Goal: Information Seeking & Learning: Learn about a topic

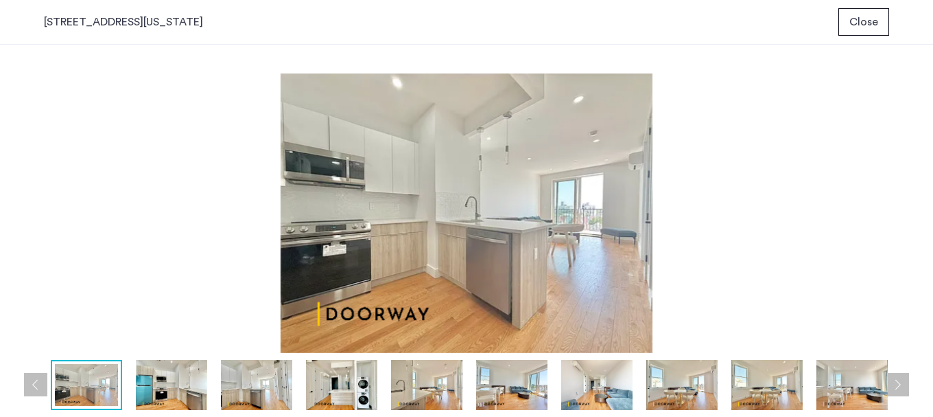
click at [775, 392] on img at bounding box center [767, 385] width 71 height 51
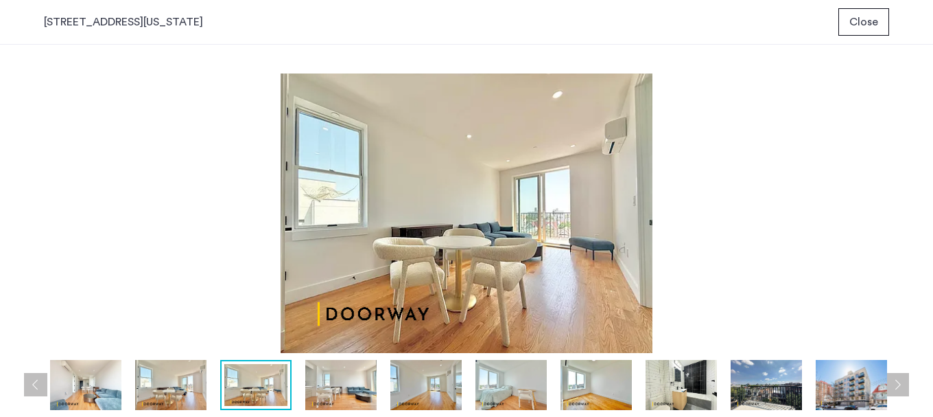
click at [540, 387] on img at bounding box center [511, 385] width 71 height 51
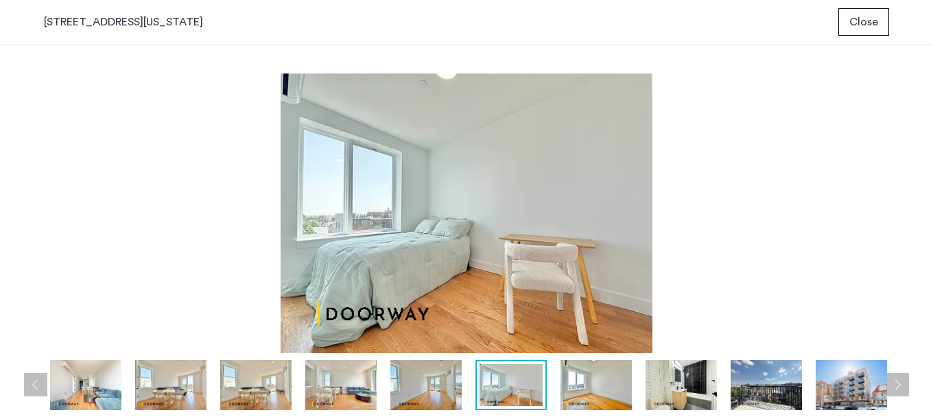
click at [571, 388] on img at bounding box center [596, 385] width 71 height 51
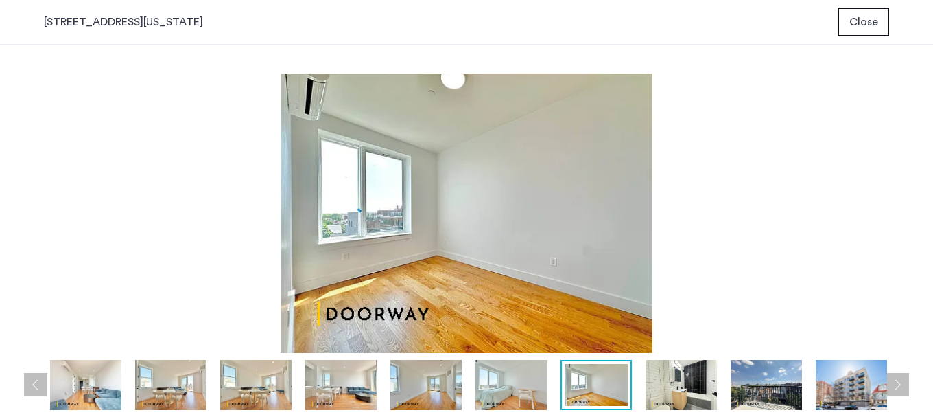
click at [673, 386] on img at bounding box center [681, 385] width 71 height 51
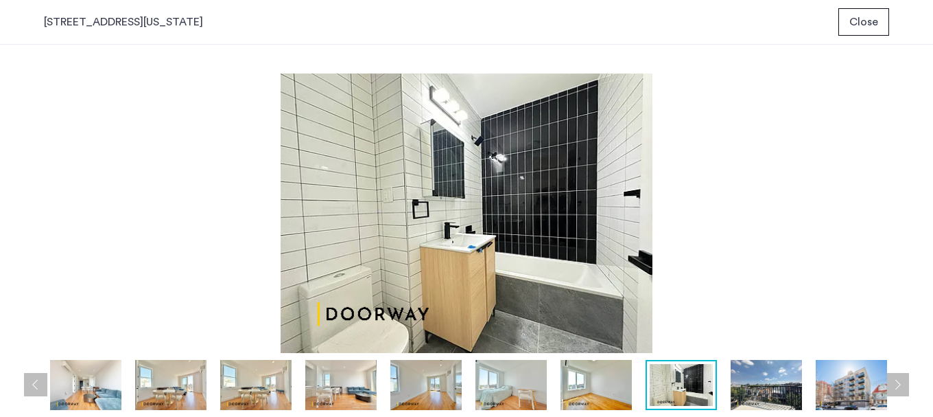
click at [825, 382] on img at bounding box center [851, 385] width 71 height 51
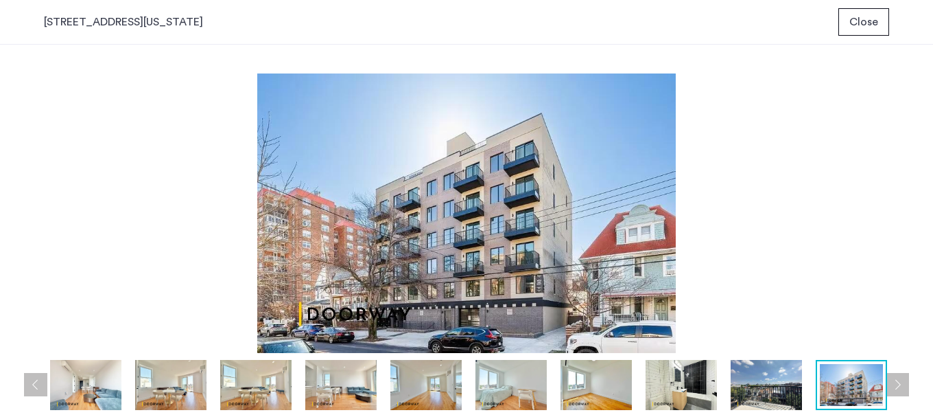
click at [361, 387] on img at bounding box center [340, 385] width 71 height 51
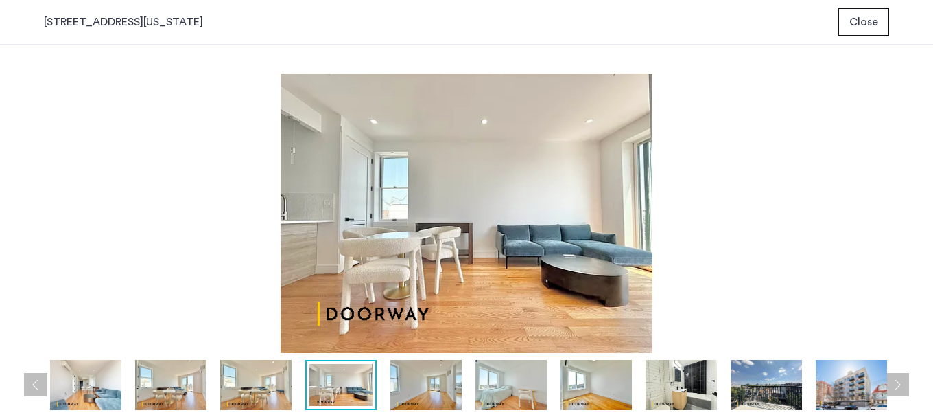
click at [250, 375] on img at bounding box center [255, 385] width 71 height 51
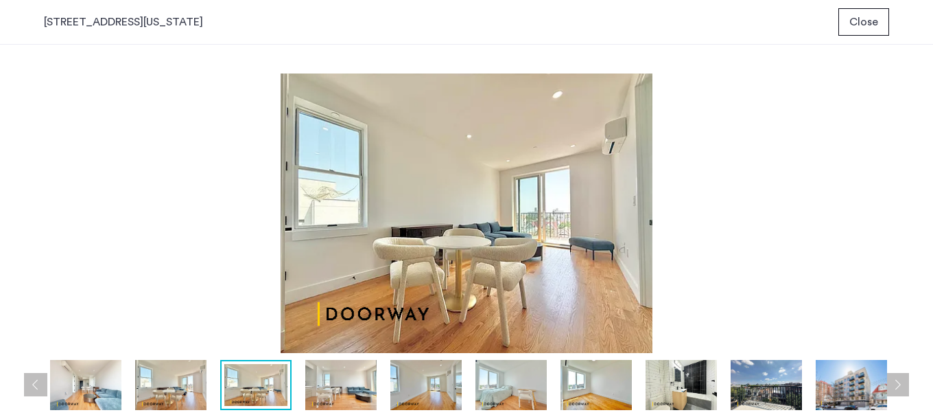
click at [154, 395] on img at bounding box center [170, 385] width 71 height 51
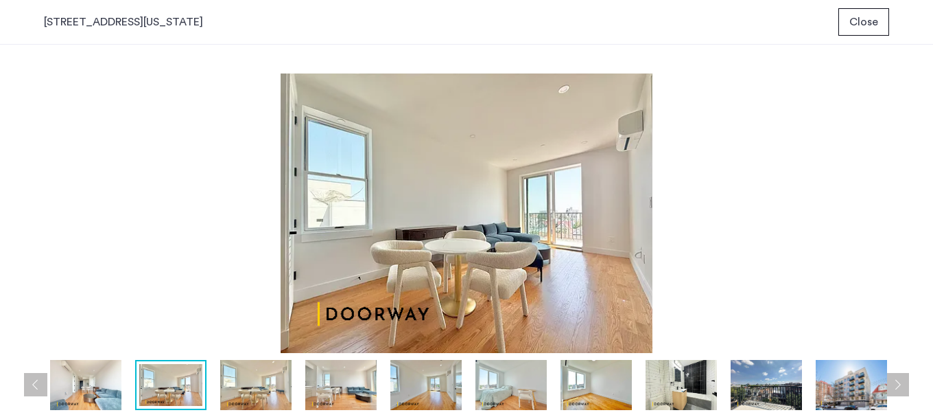
click at [40, 385] on button "Previous apartment" at bounding box center [35, 384] width 23 height 23
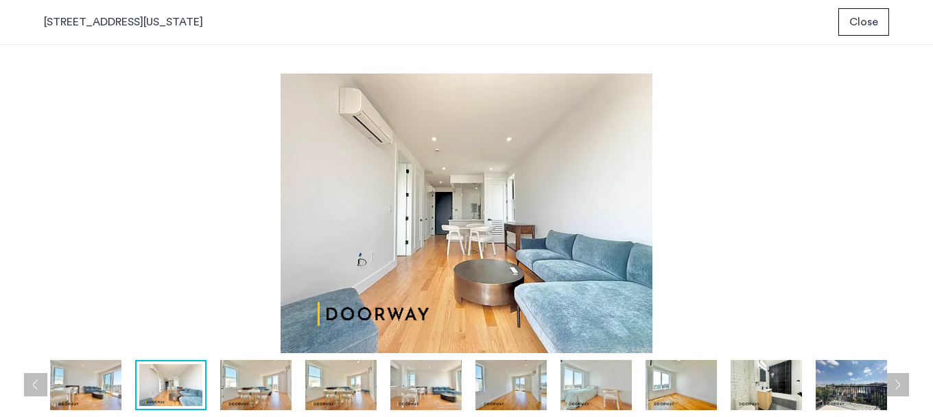
click at [76, 387] on img at bounding box center [85, 385] width 71 height 51
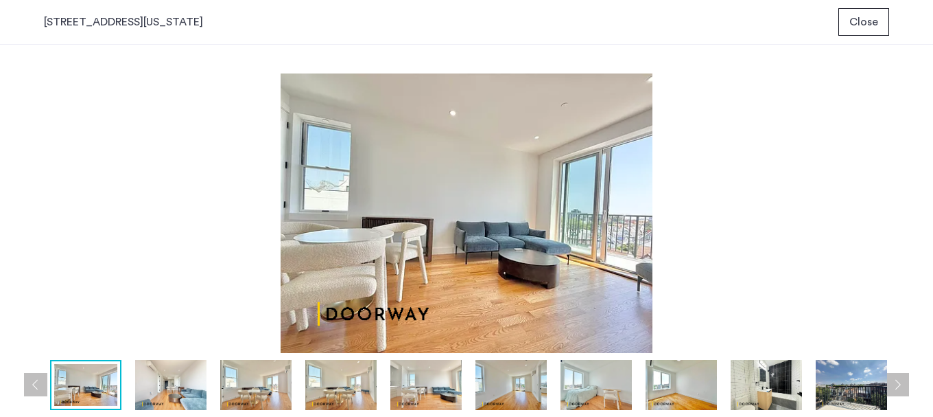
click at [43, 386] on div at bounding box center [300, 385] width 1365 height 51
click at [186, 391] on img at bounding box center [170, 385] width 71 height 51
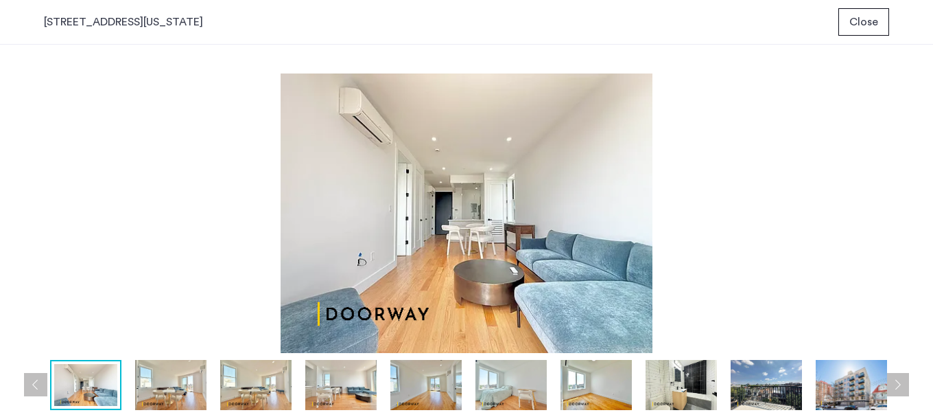
click at [290, 389] on img at bounding box center [255, 385] width 71 height 51
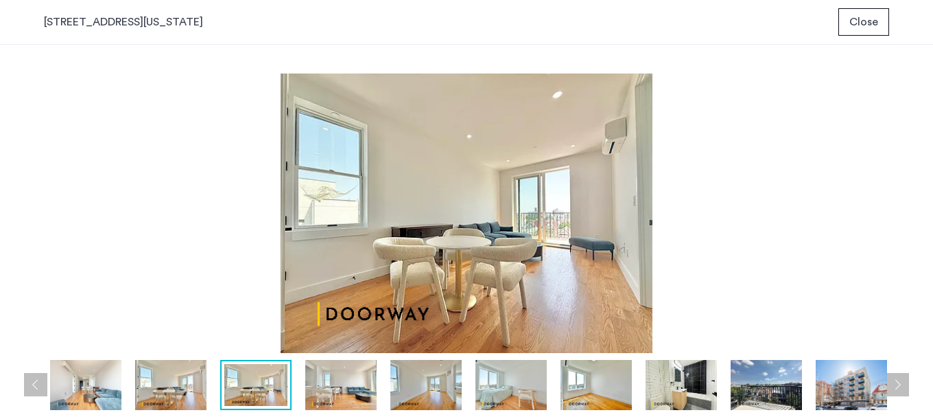
click at [353, 397] on img at bounding box center [340, 385] width 71 height 51
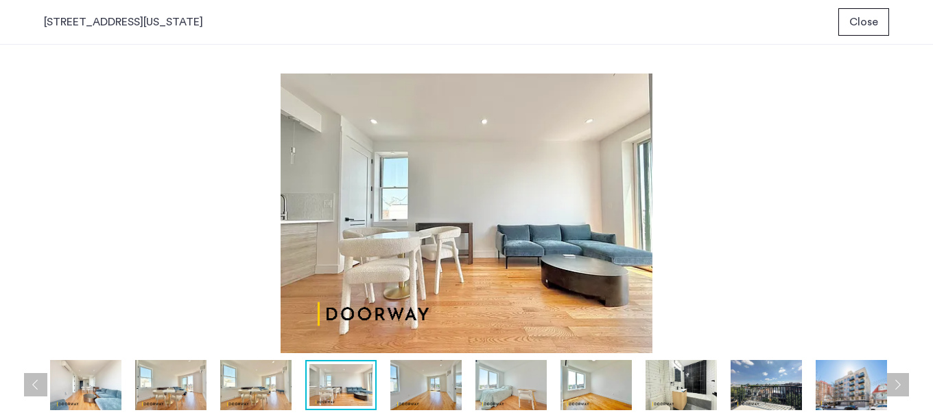
click at [883, 18] on button "Close" at bounding box center [864, 21] width 51 height 27
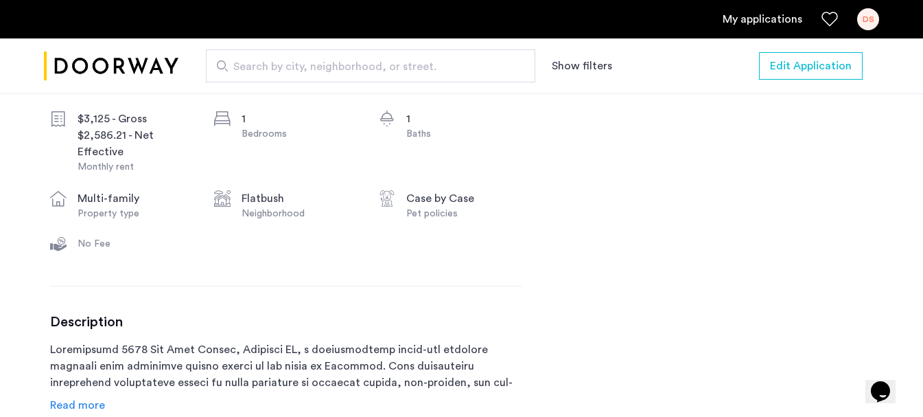
scroll to position [539, 0]
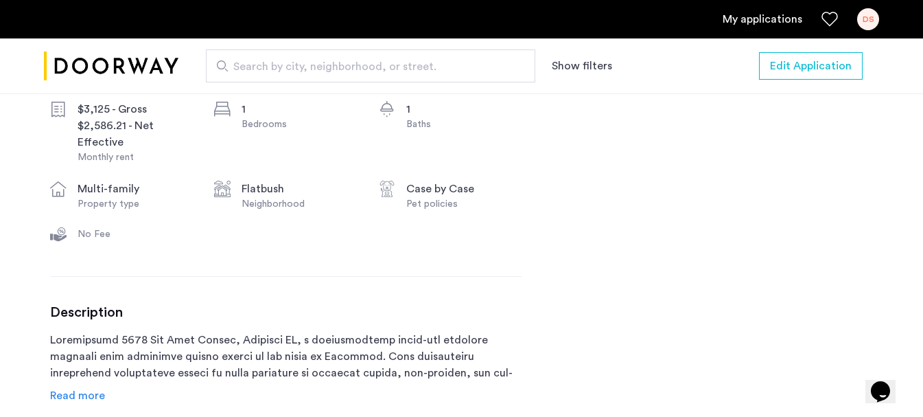
click at [92, 393] on span "Read more" at bounding box center [77, 395] width 55 height 11
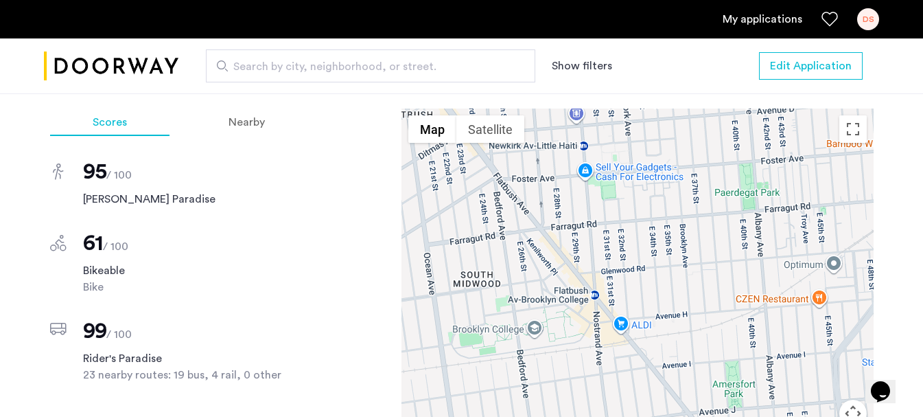
scroll to position [1659, 0]
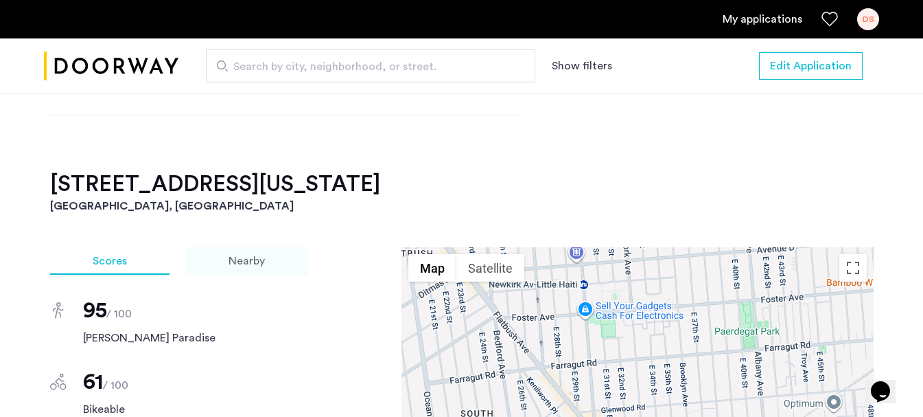
click at [256, 255] on span "Nearby" at bounding box center [247, 260] width 36 height 11
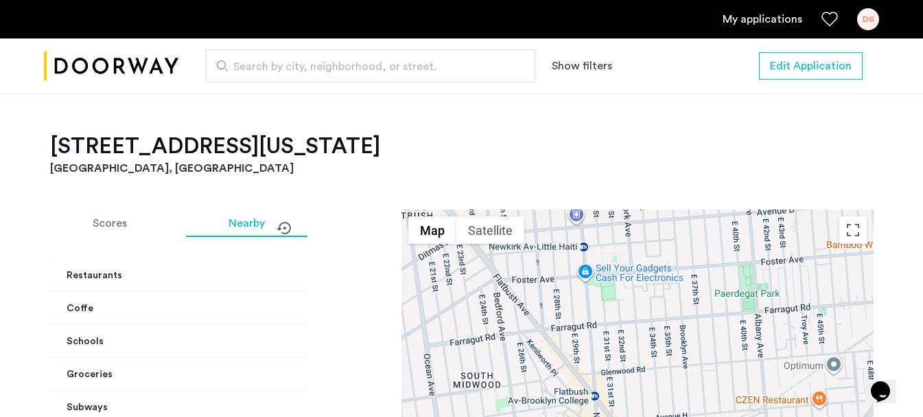
scroll to position [1787, 0]
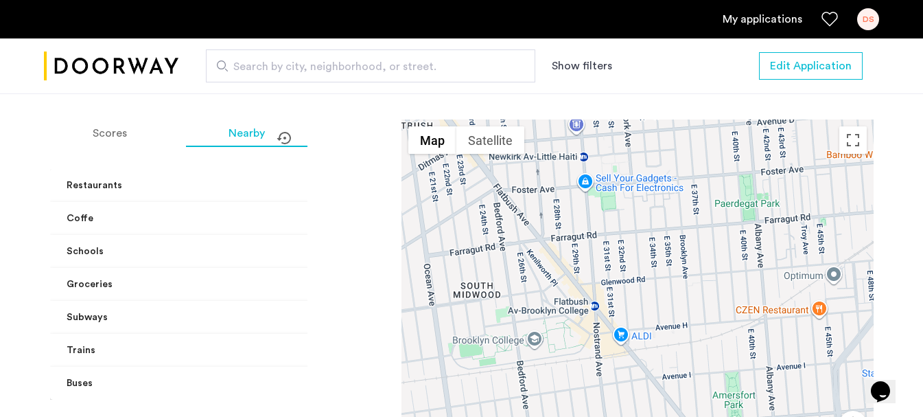
click at [267, 178] on mat-panel-title "Restaurants" at bounding box center [213, 185] width 293 height 14
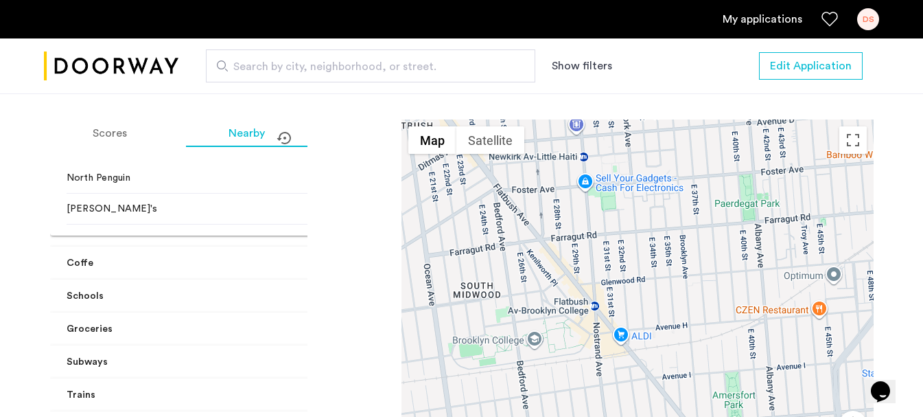
scroll to position [305, 0]
click at [254, 255] on mat-panel-title "Coffe" at bounding box center [213, 262] width 293 height 14
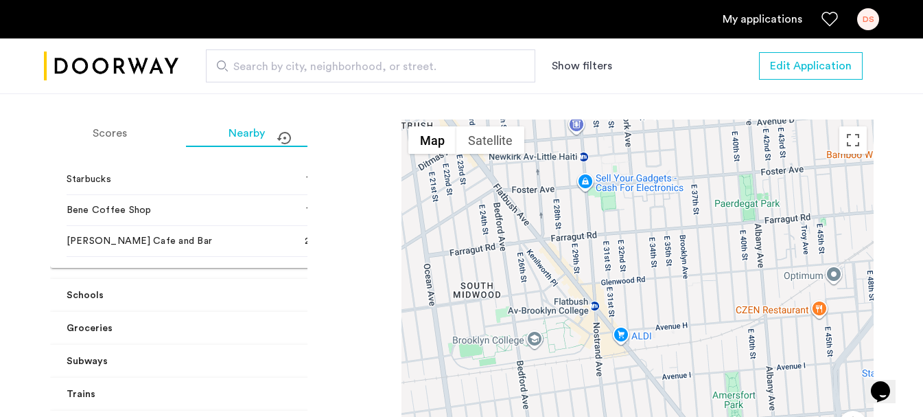
scroll to position [667, 0]
click at [214, 321] on mat-panel-title "Groceries" at bounding box center [213, 328] width 293 height 14
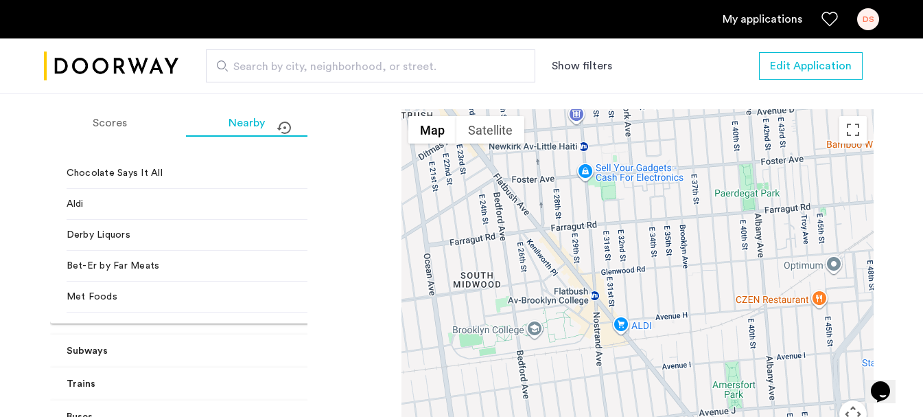
scroll to position [2039, 0]
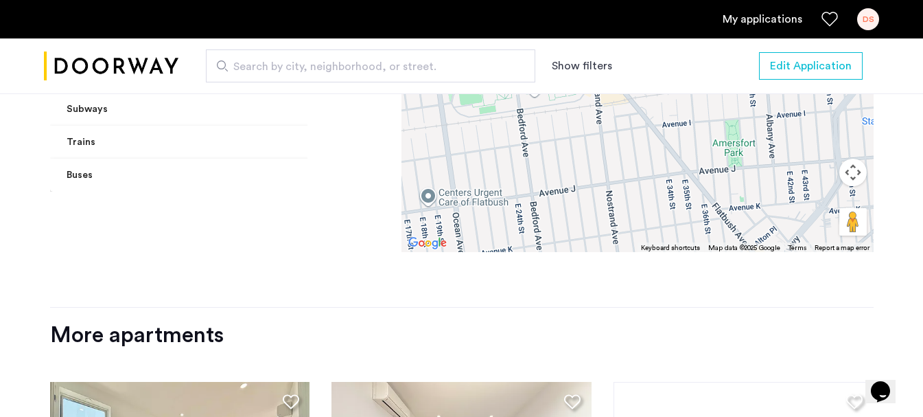
click at [174, 135] on mat-panel-title "Trains" at bounding box center [213, 142] width 293 height 14
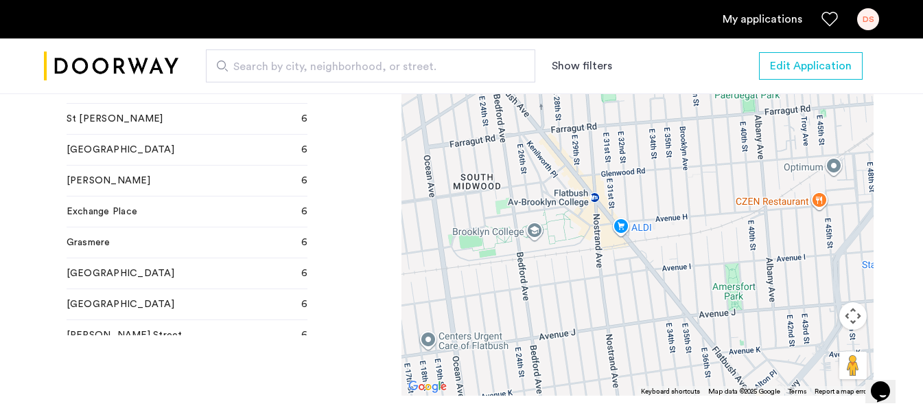
scroll to position [1060, 0]
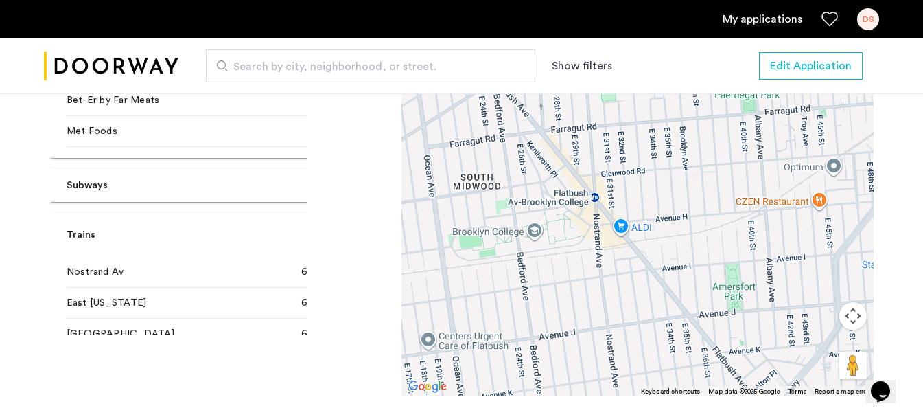
click at [165, 169] on mat-expansion-panel-header "Subways" at bounding box center [221, 185] width 343 height 33
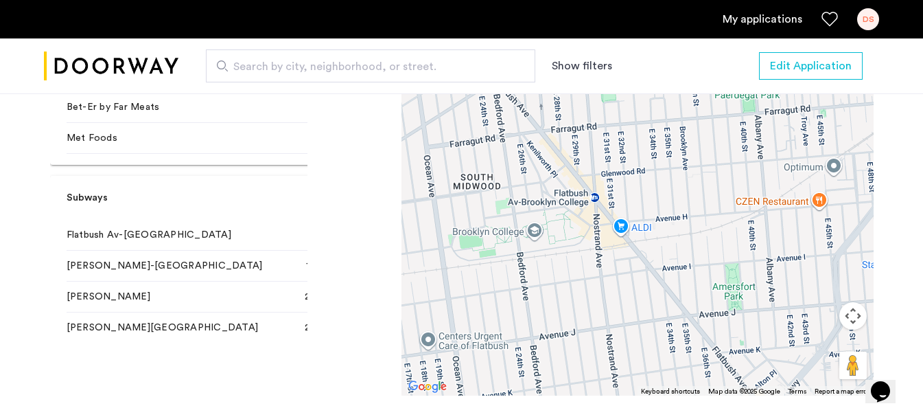
scroll to position [1049, 0]
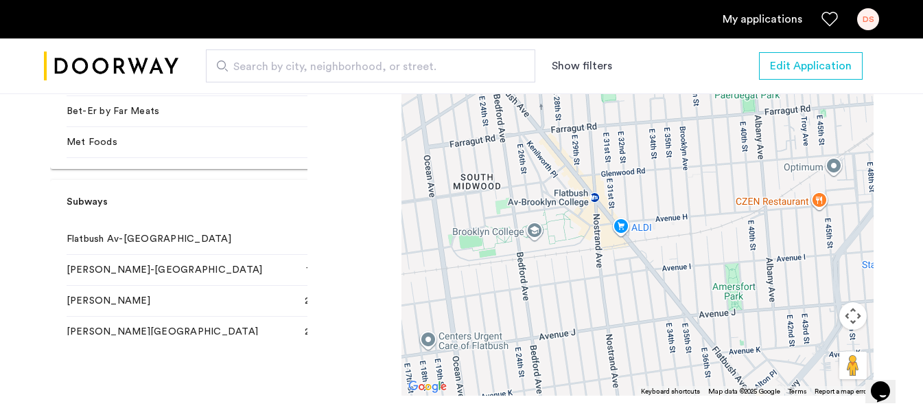
click at [199, 195] on mat-panel-title "Subways" at bounding box center [213, 202] width 293 height 14
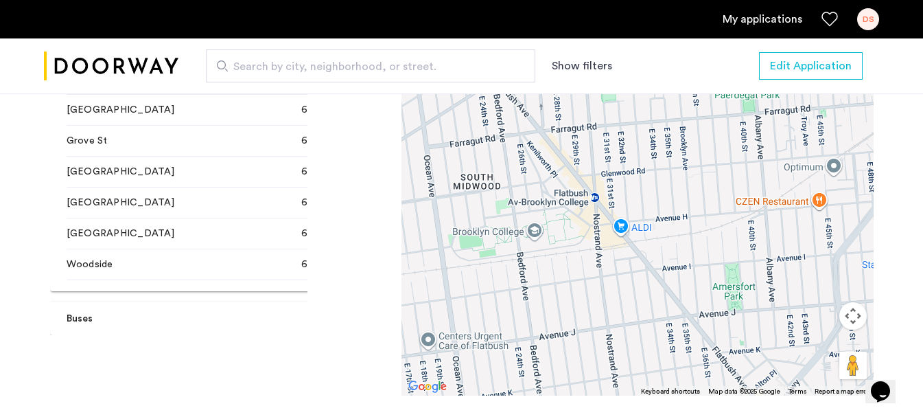
scroll to position [1927, 0]
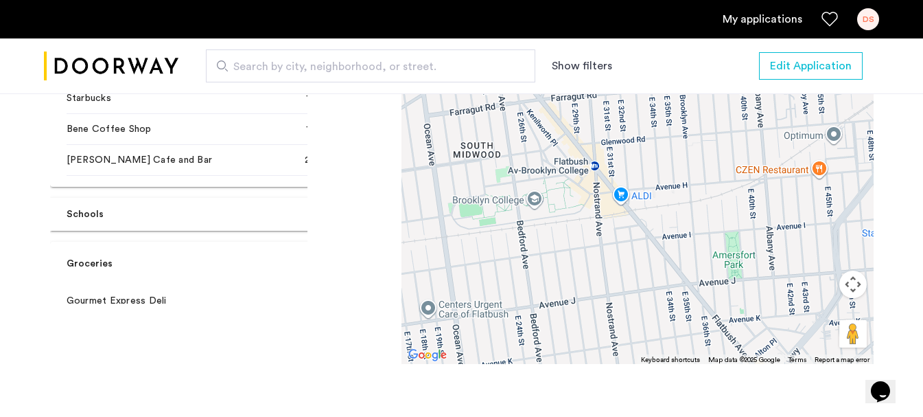
click at [184, 214] on mat-panel-title "Schools" at bounding box center [213, 214] width 293 height 14
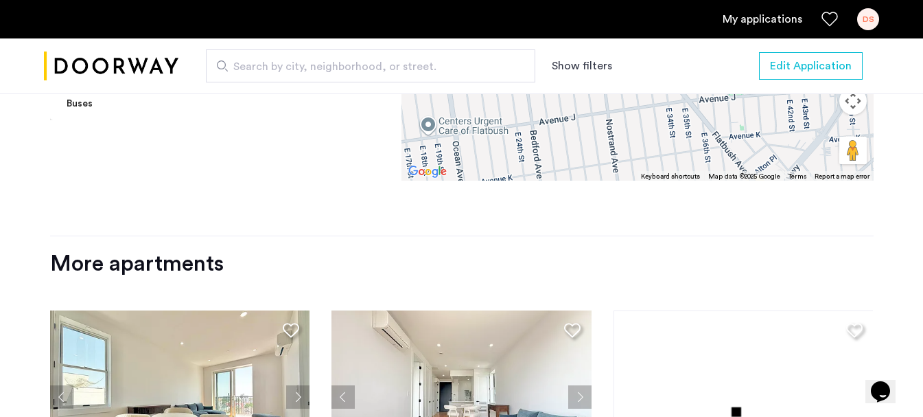
scroll to position [2249, 0]
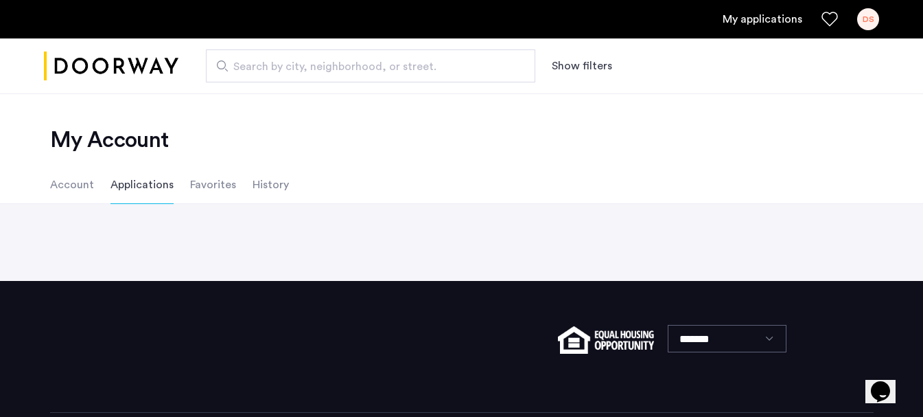
click at [73, 181] on li "Account" at bounding box center [72, 184] width 44 height 38
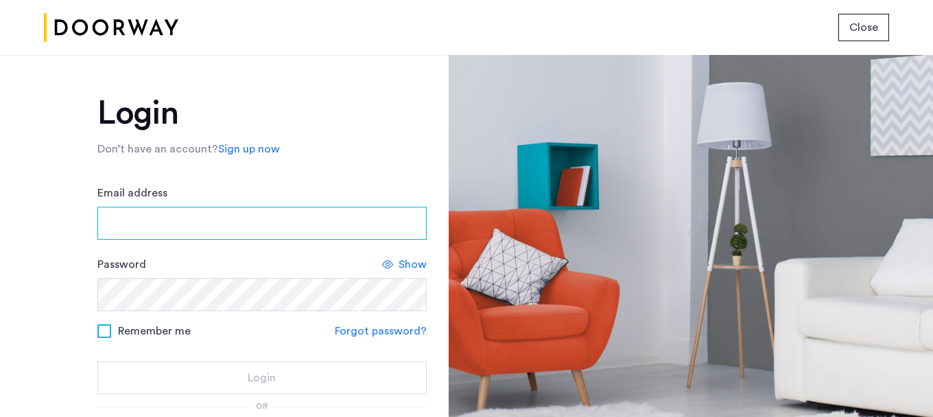
click at [174, 230] on input "Email address" at bounding box center [261, 223] width 329 height 33
